Goal: Information Seeking & Learning: Learn about a topic

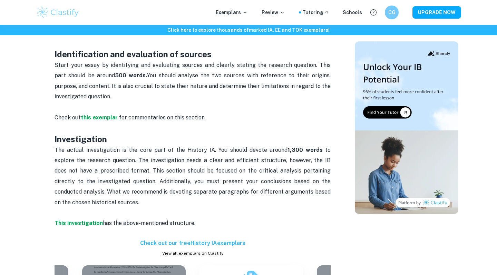
scroll to position [357, 0]
click at [91, 220] on strong "This investigation" at bounding box center [79, 223] width 48 height 7
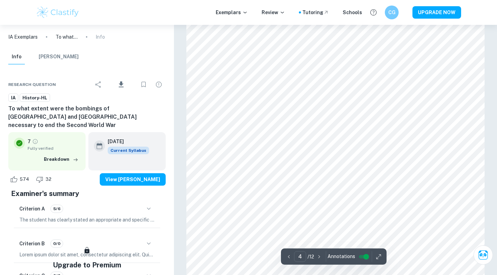
scroll to position [1336, 0]
type input "4"
click at [294, 85] on div at bounding box center [291, 86] width 104 height 7
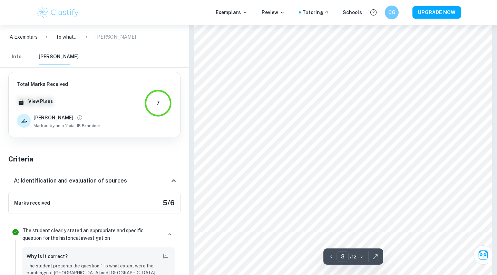
scroll to position [677, 0]
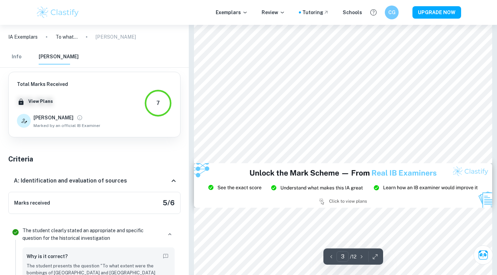
type input "2"
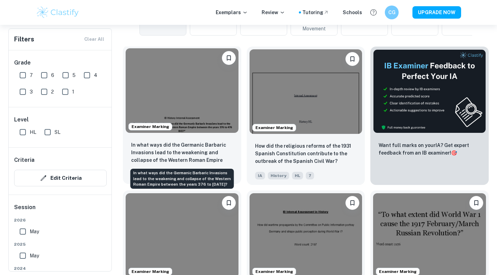
scroll to position [198, 0]
click at [213, 161] on p "In what ways did the Germanic Barbaric Invasions lead to the weakening and coll…" at bounding box center [182, 152] width 102 height 23
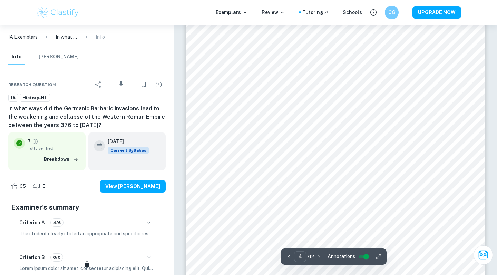
scroll to position [1425, 0]
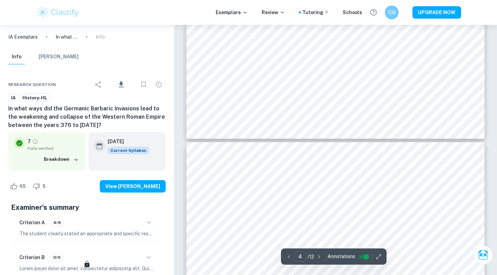
type input "5"
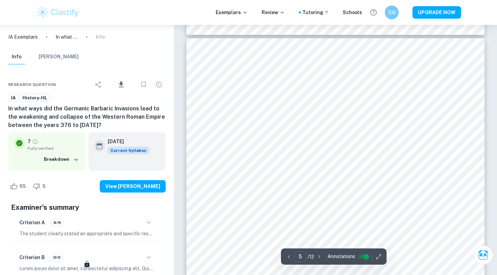
scroll to position [1789, 0]
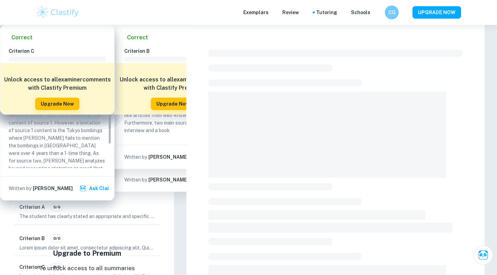
checkbox input "true"
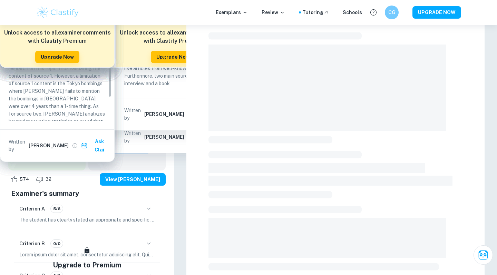
scroll to position [48, 0]
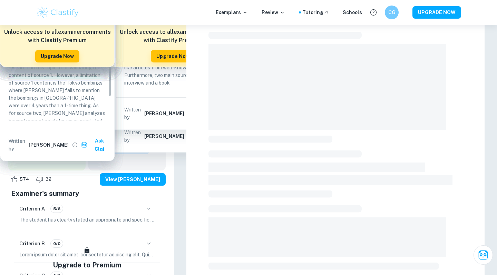
click at [464, 54] on div at bounding box center [335, 188] width 298 height 422
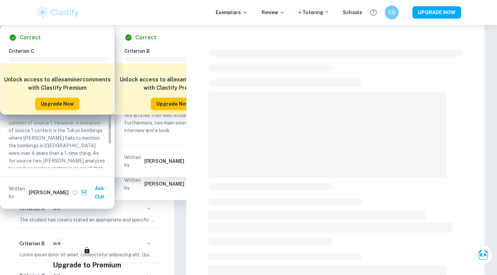
scroll to position [0, 0]
click at [312, 77] on div at bounding box center [335, 249] width 254 height 404
checkbox input "true"
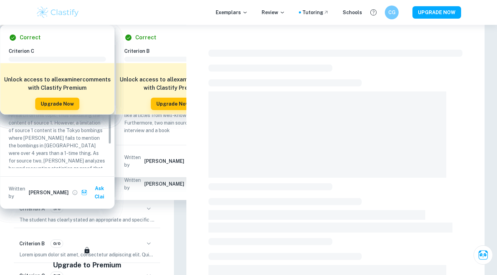
checkbox input "true"
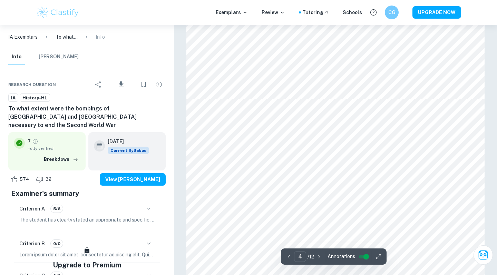
type input "5"
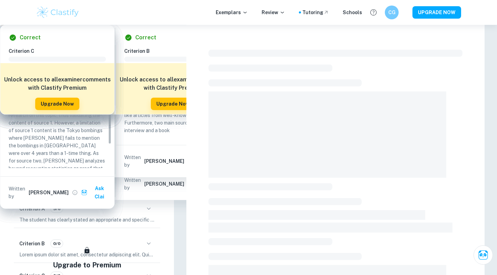
scroll to position [0, 0]
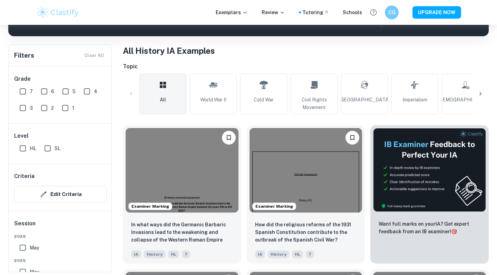
checkbox input "true"
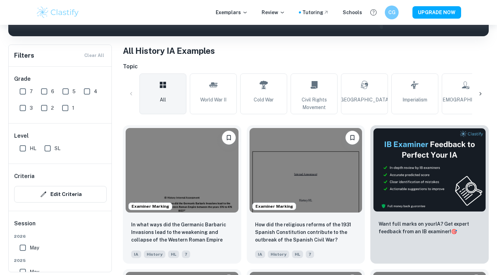
scroll to position [119, 0]
click at [180, 136] on img at bounding box center [182, 170] width 113 height 85
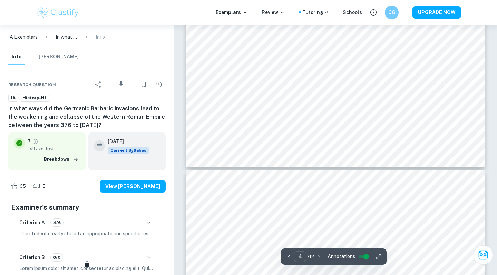
type input "5"
